Goal: Navigation & Orientation: Find specific page/section

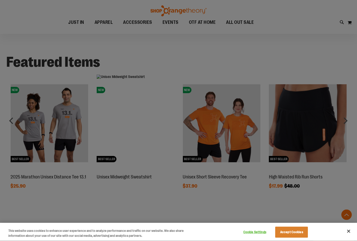
scroll to position [345, 0]
click at [350, 237] on button "Close" at bounding box center [349, 231] width 12 height 12
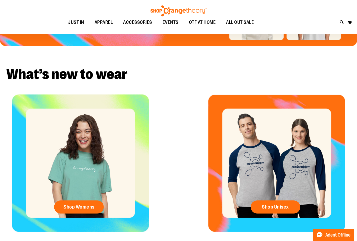
scroll to position [0, 0]
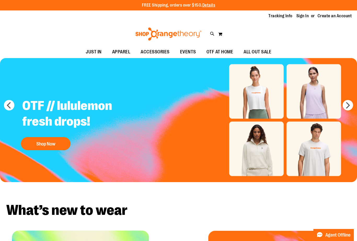
click at [144, 21] on div "Tracking Info Sign In Return to Procurement Create an Account" at bounding box center [178, 15] width 357 height 11
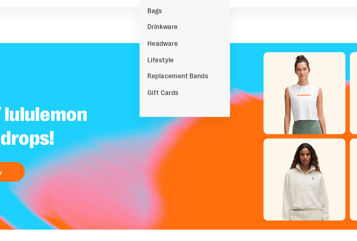
click at [152, 66] on span "Lifestyle" at bounding box center [161, 69] width 18 height 7
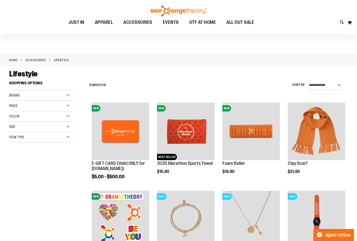
scroll to position [14, 0]
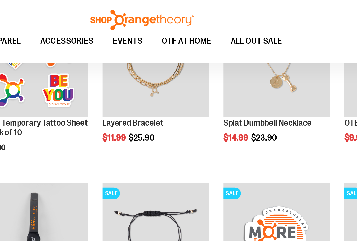
scroll to position [134, 0]
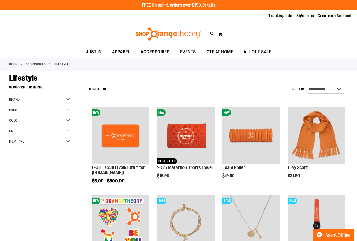
click at [216, 49] on span "OTF AT HOME" at bounding box center [220, 52] width 27 height 12
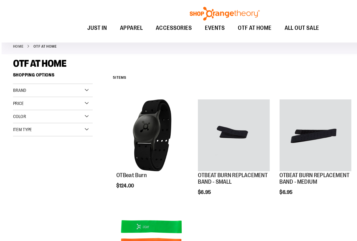
scroll to position [25, 0]
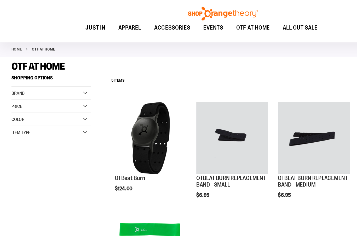
click at [66, 97] on div "Color" at bounding box center [41, 95] width 64 height 10
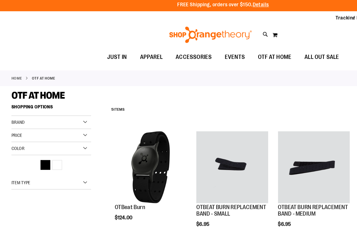
scroll to position [0, 0]
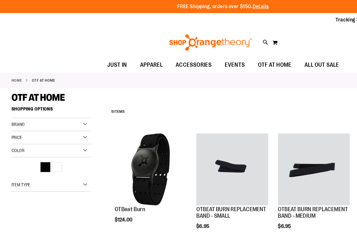
click at [184, 51] on span "EVENTS" at bounding box center [188, 52] width 16 height 12
